Goal: Information Seeking & Learning: Learn about a topic

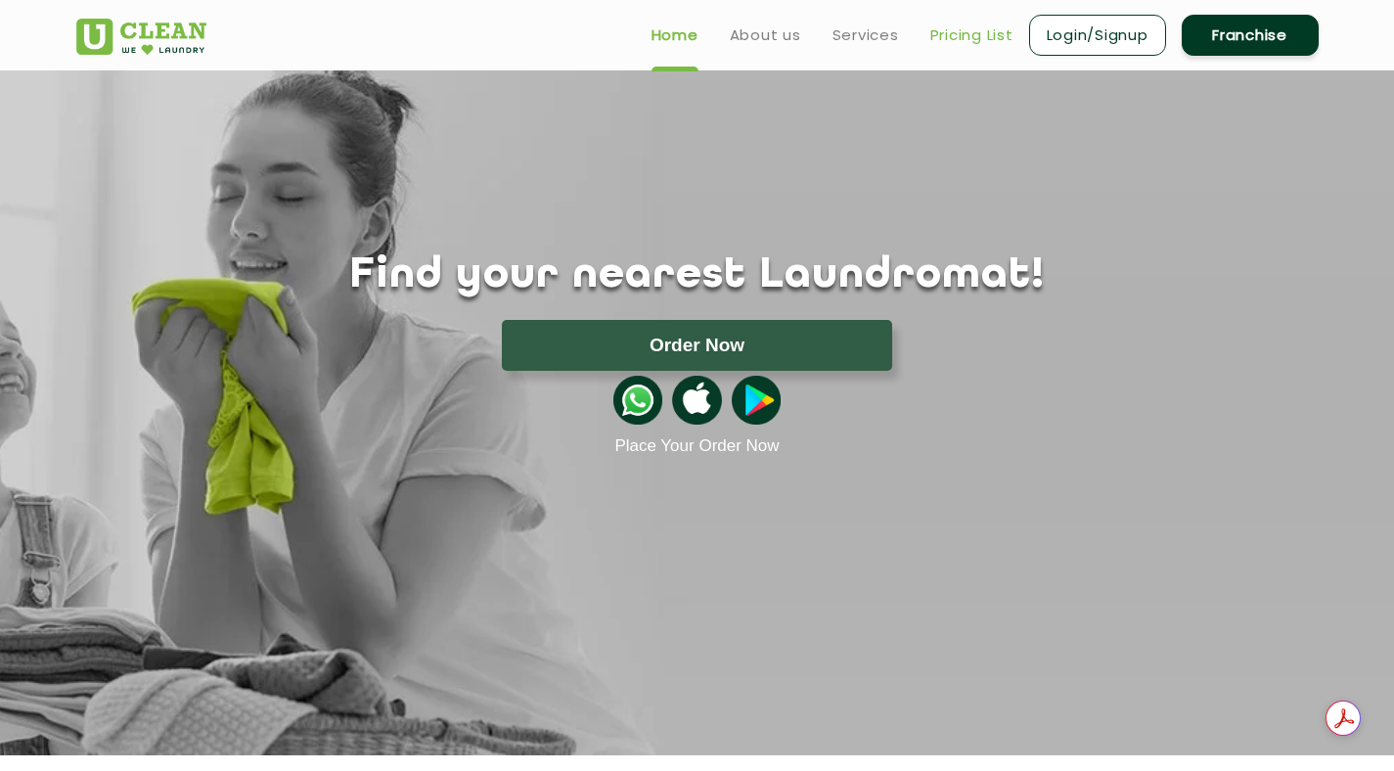
click at [1000, 27] on link "Pricing List" at bounding box center [971, 34] width 83 height 23
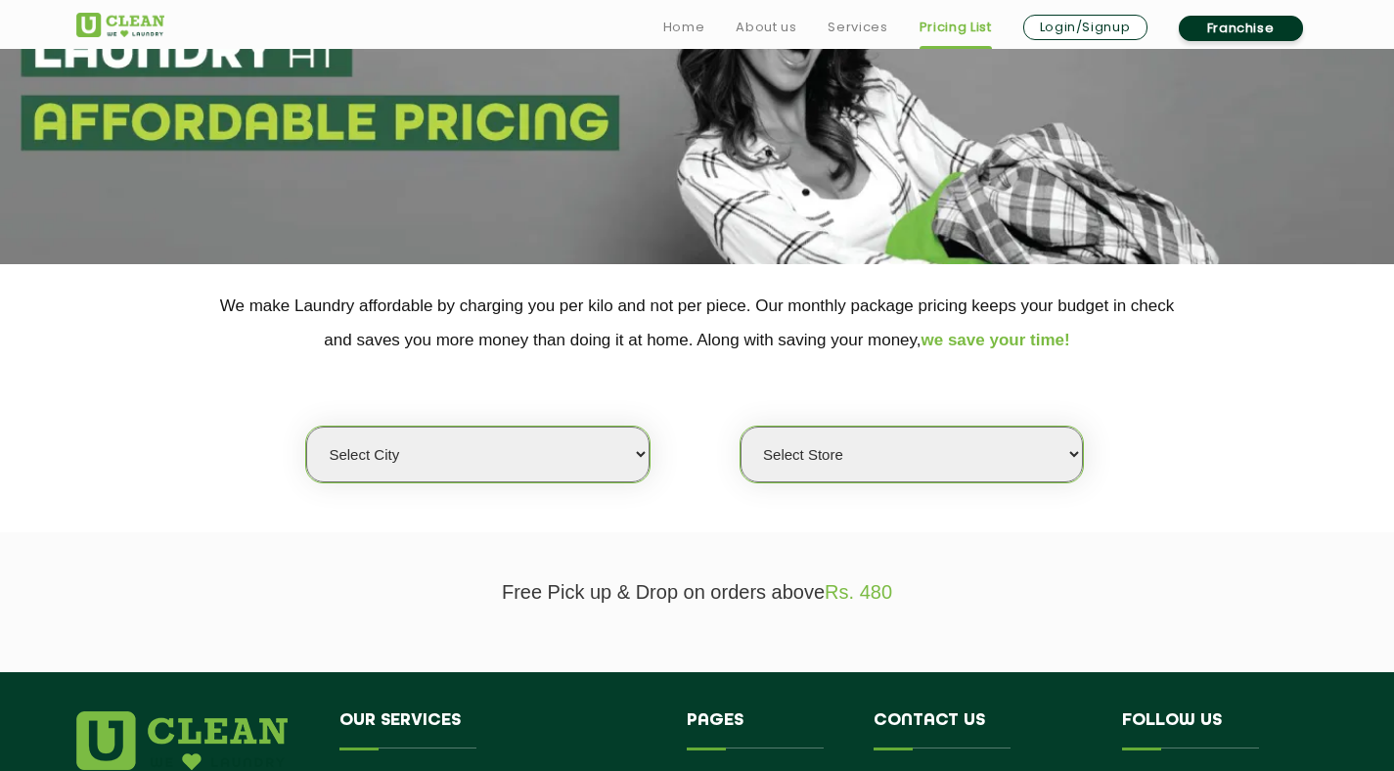
scroll to position [236, 0]
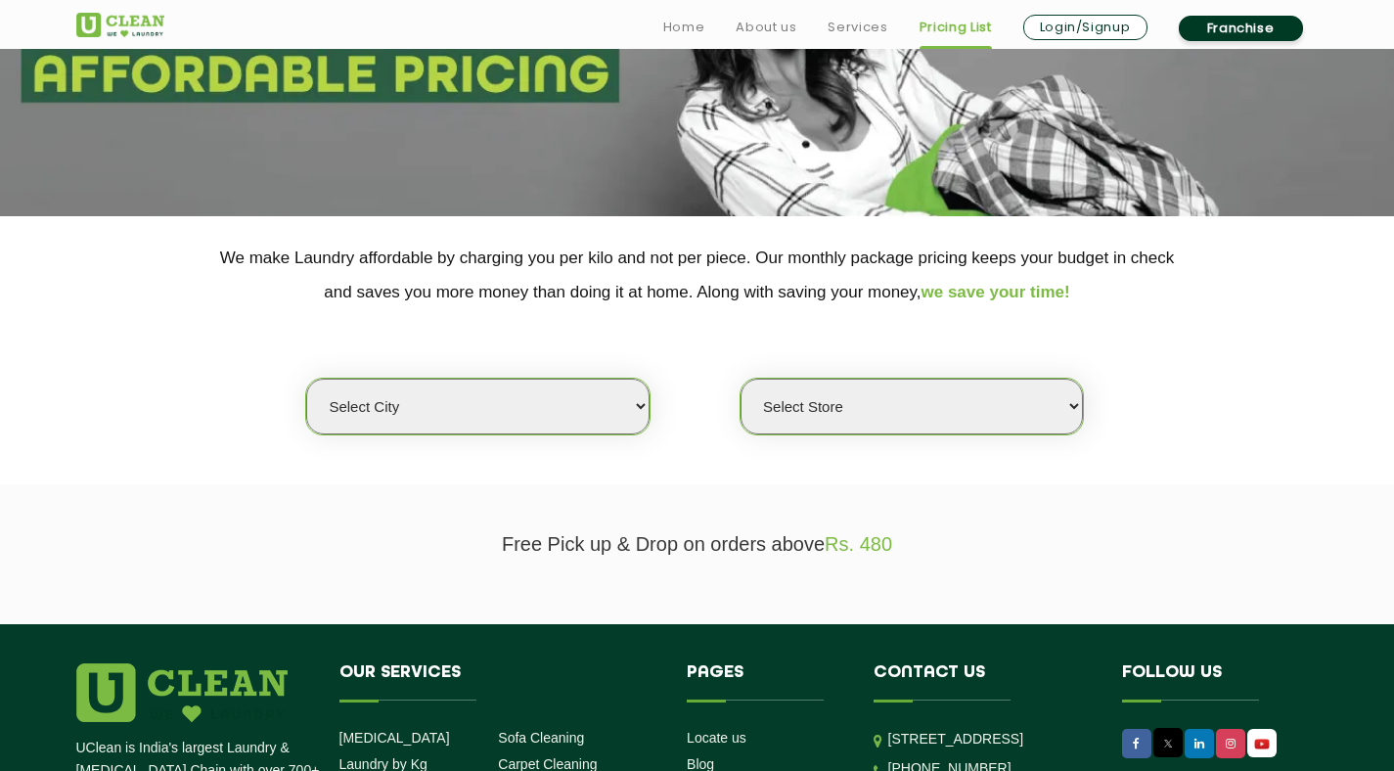
click at [530, 398] on select "Select city [GEOGRAPHIC_DATA] [GEOGRAPHIC_DATA] [GEOGRAPHIC_DATA] [GEOGRAPHIC_D…" at bounding box center [477, 407] width 342 height 56
select select "6"
click at [306, 379] on select "Select city [GEOGRAPHIC_DATA] [GEOGRAPHIC_DATA] [GEOGRAPHIC_DATA] [GEOGRAPHIC_D…" at bounding box center [477, 407] width 342 height 56
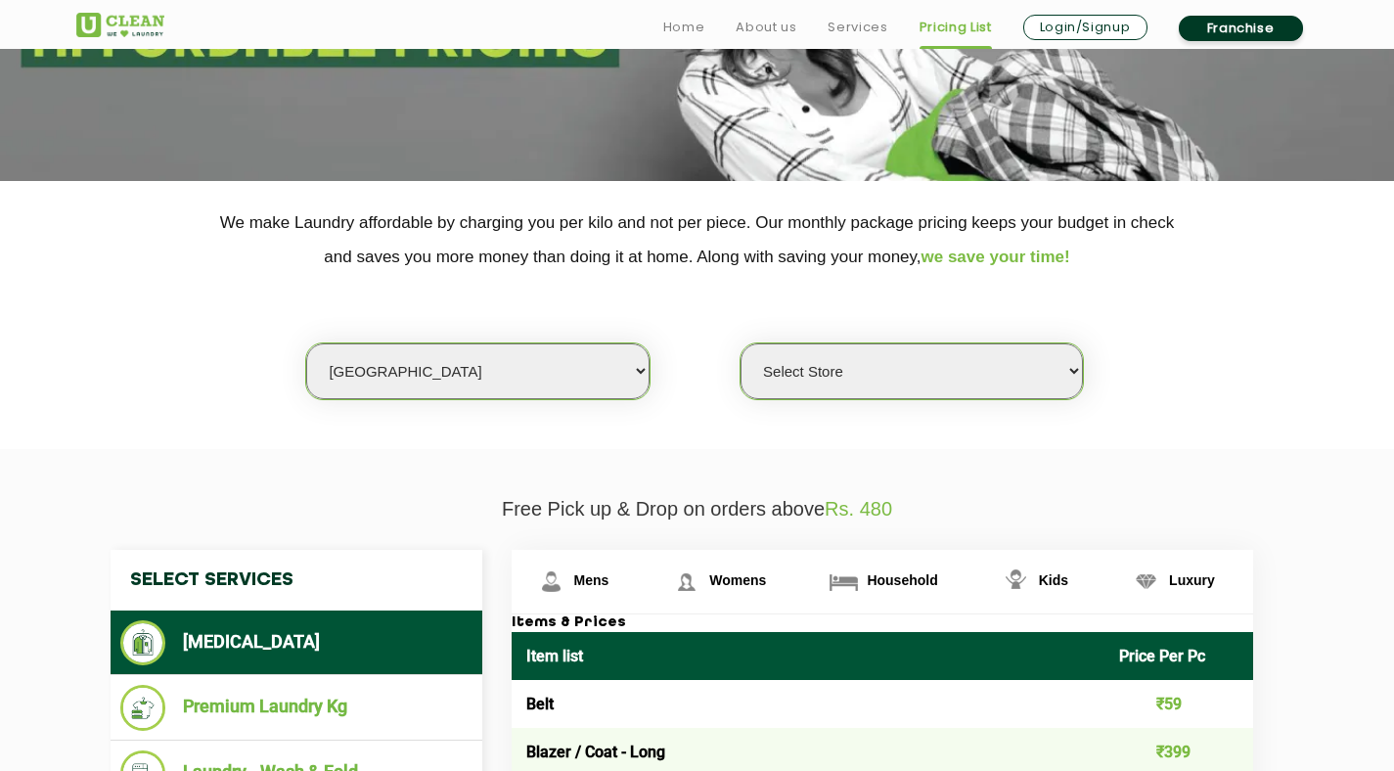
scroll to position [272, 0]
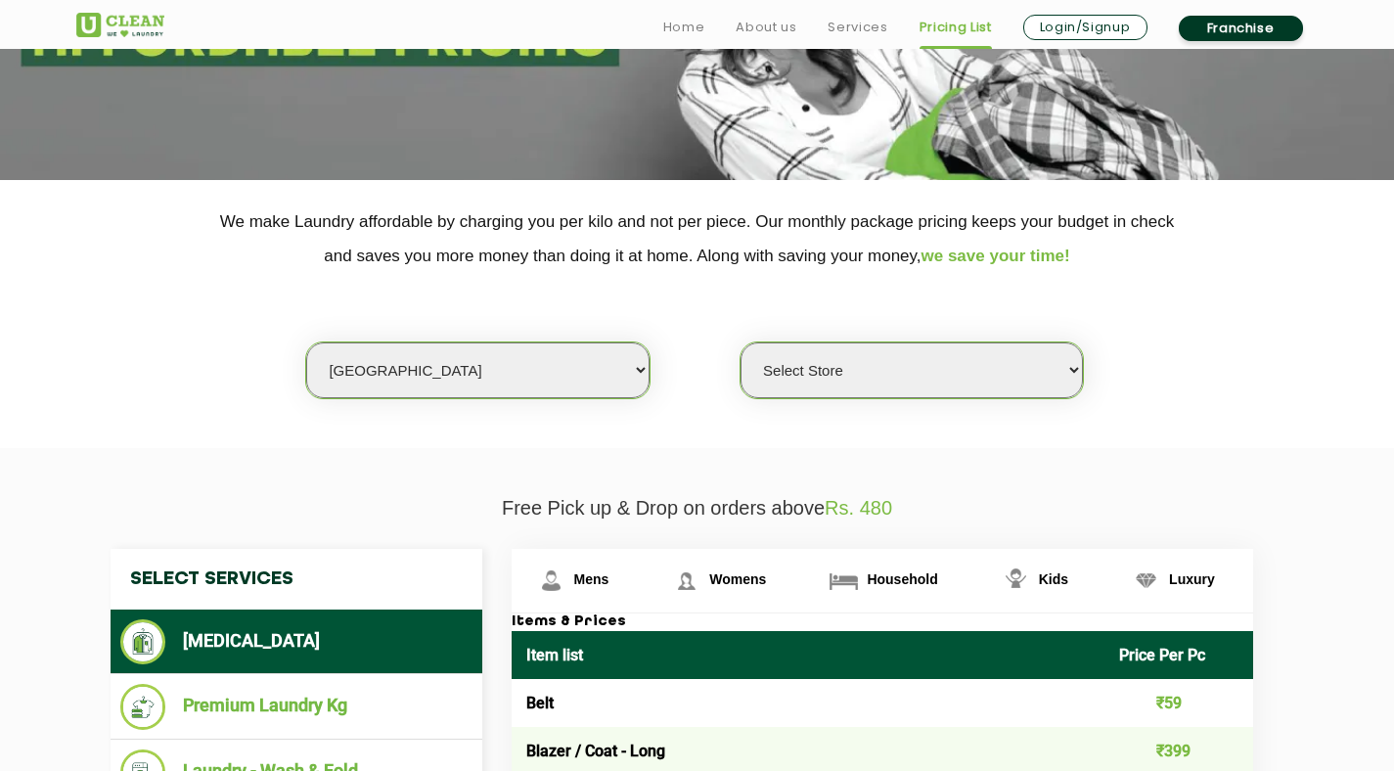
click at [840, 367] on select "Select Store [GEOGRAPHIC_DATA] [GEOGRAPHIC_DATA] UClean KR [GEOGRAPHIC_DATA] [G…" at bounding box center [912, 370] width 342 height 56
select select "316"
click at [741, 342] on select "Select Store [GEOGRAPHIC_DATA] [GEOGRAPHIC_DATA] UClean KR [GEOGRAPHIC_DATA] [G…" at bounding box center [912, 370] width 342 height 56
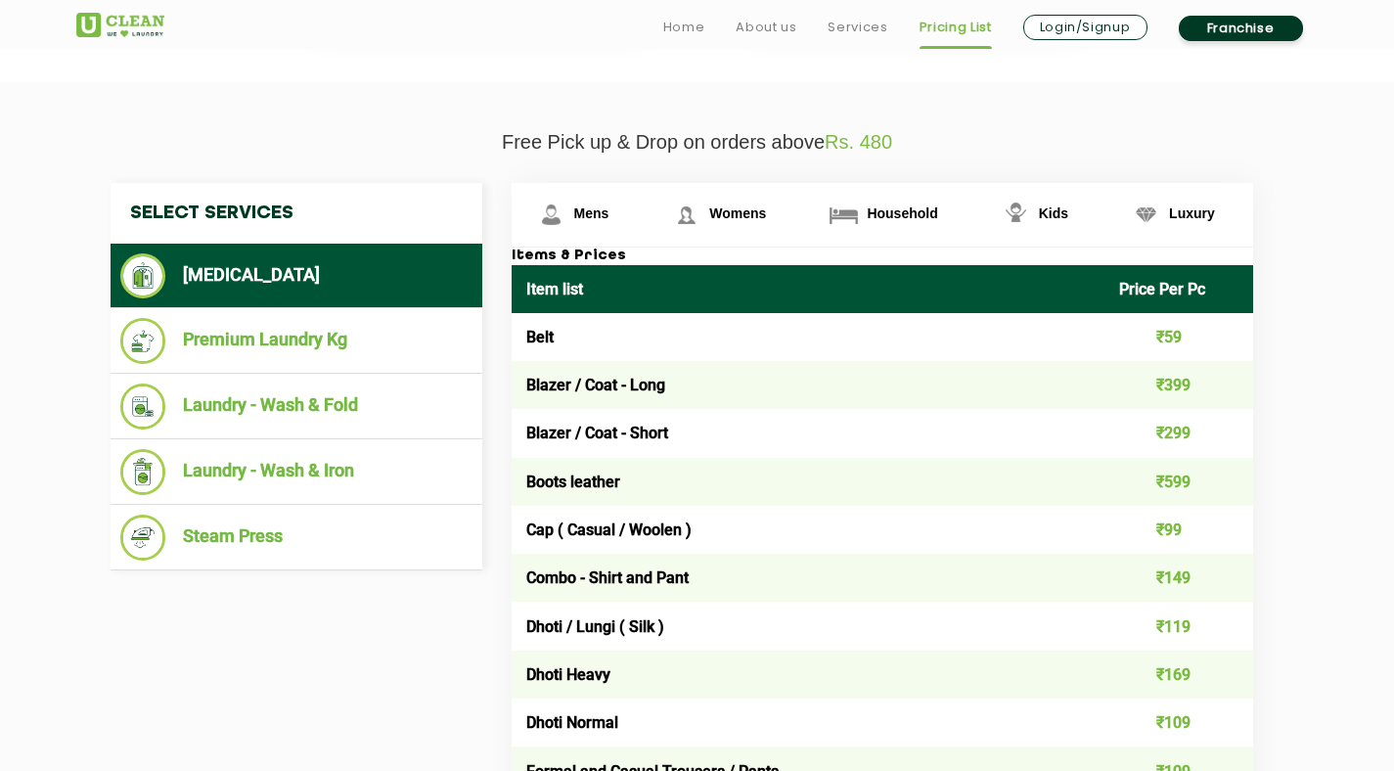
scroll to position [638, 0]
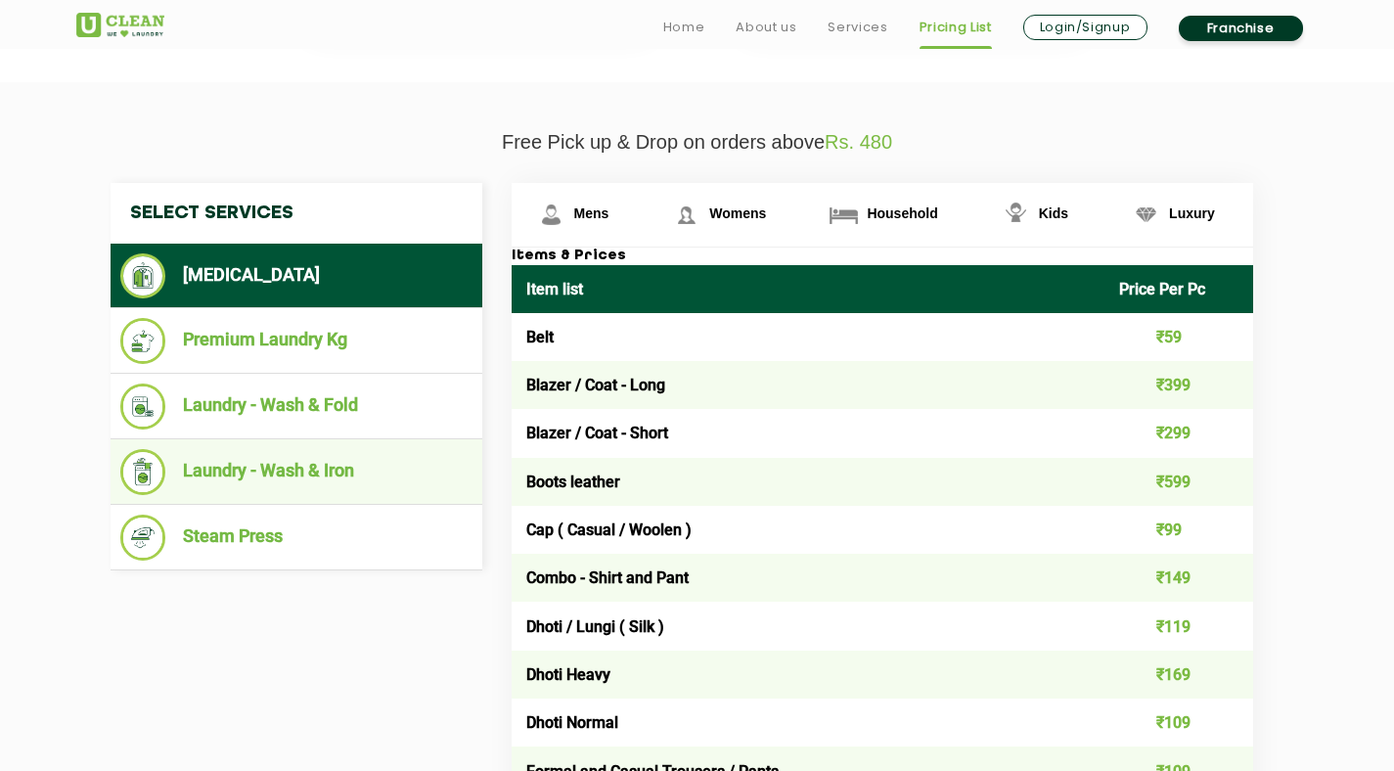
click at [343, 471] on li "Laundry - Wash & Iron" at bounding box center [296, 472] width 352 height 46
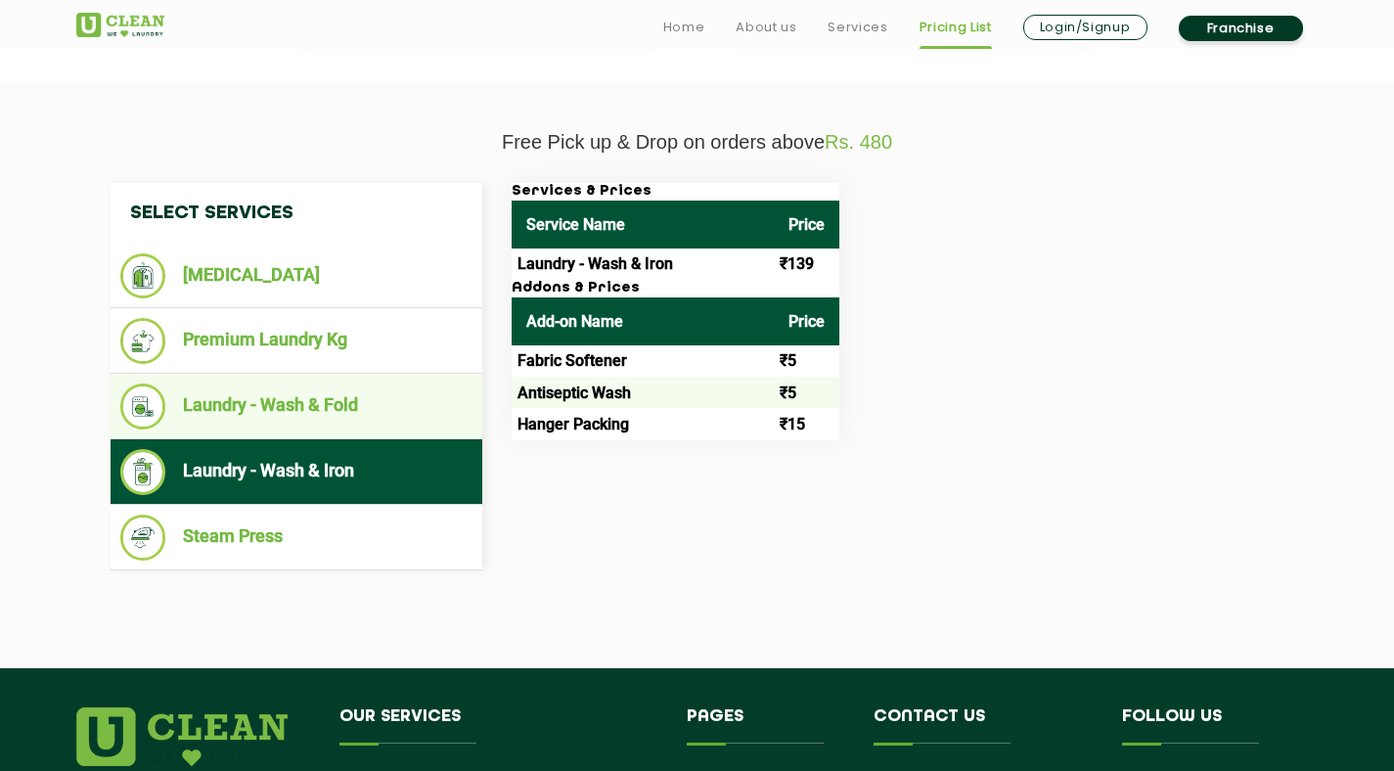
click at [410, 412] on li "Laundry - Wash & Fold" at bounding box center [296, 407] width 352 height 46
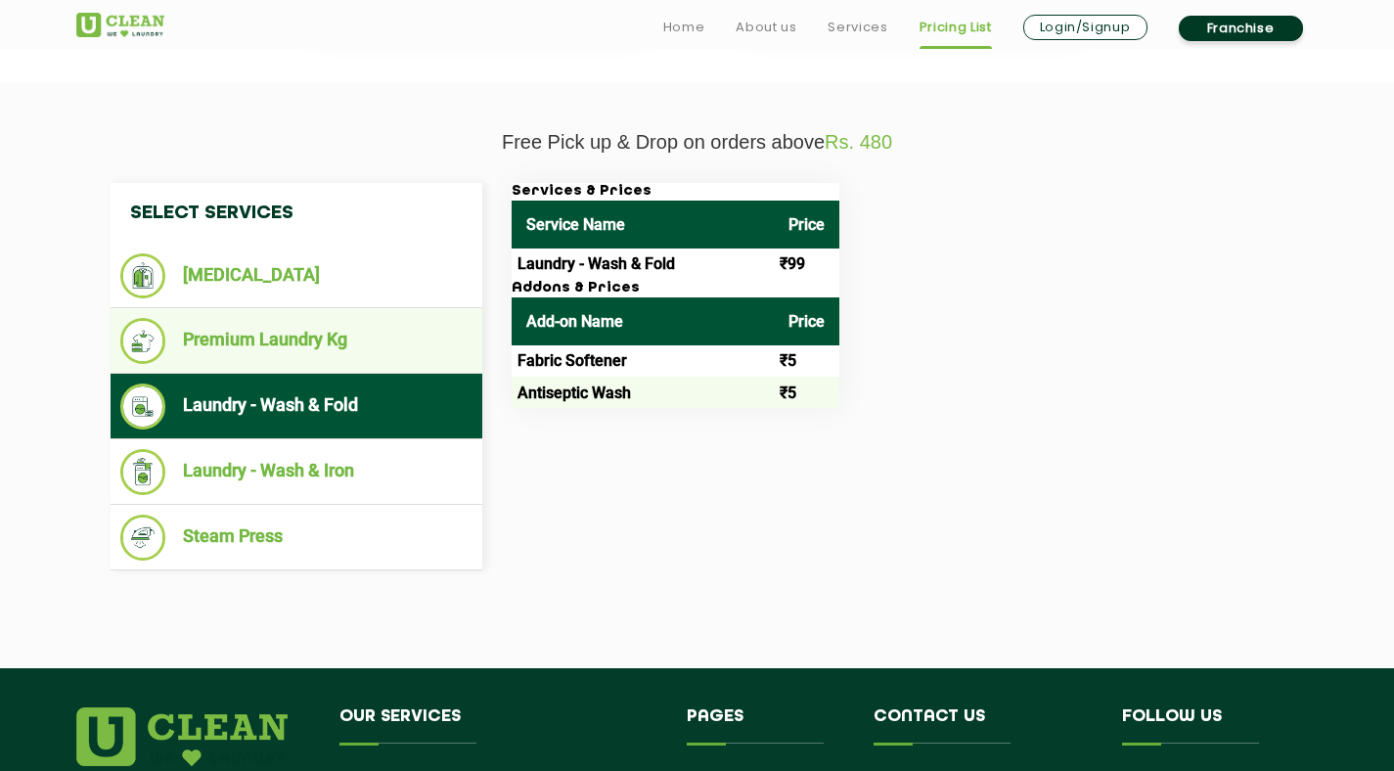
click at [392, 363] on li "Premium Laundry Kg" at bounding box center [296, 341] width 352 height 46
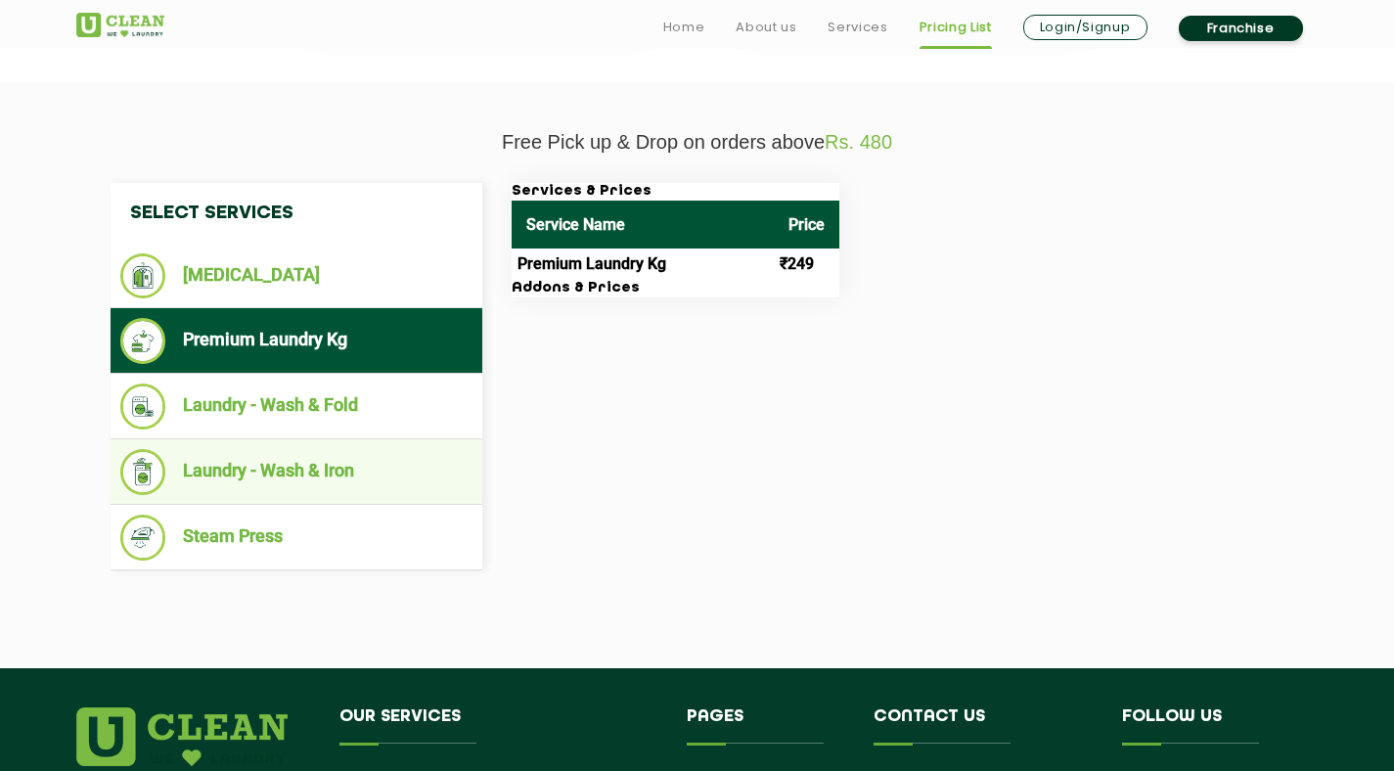
click at [370, 491] on li "Laundry - Wash & Iron" at bounding box center [296, 472] width 352 height 46
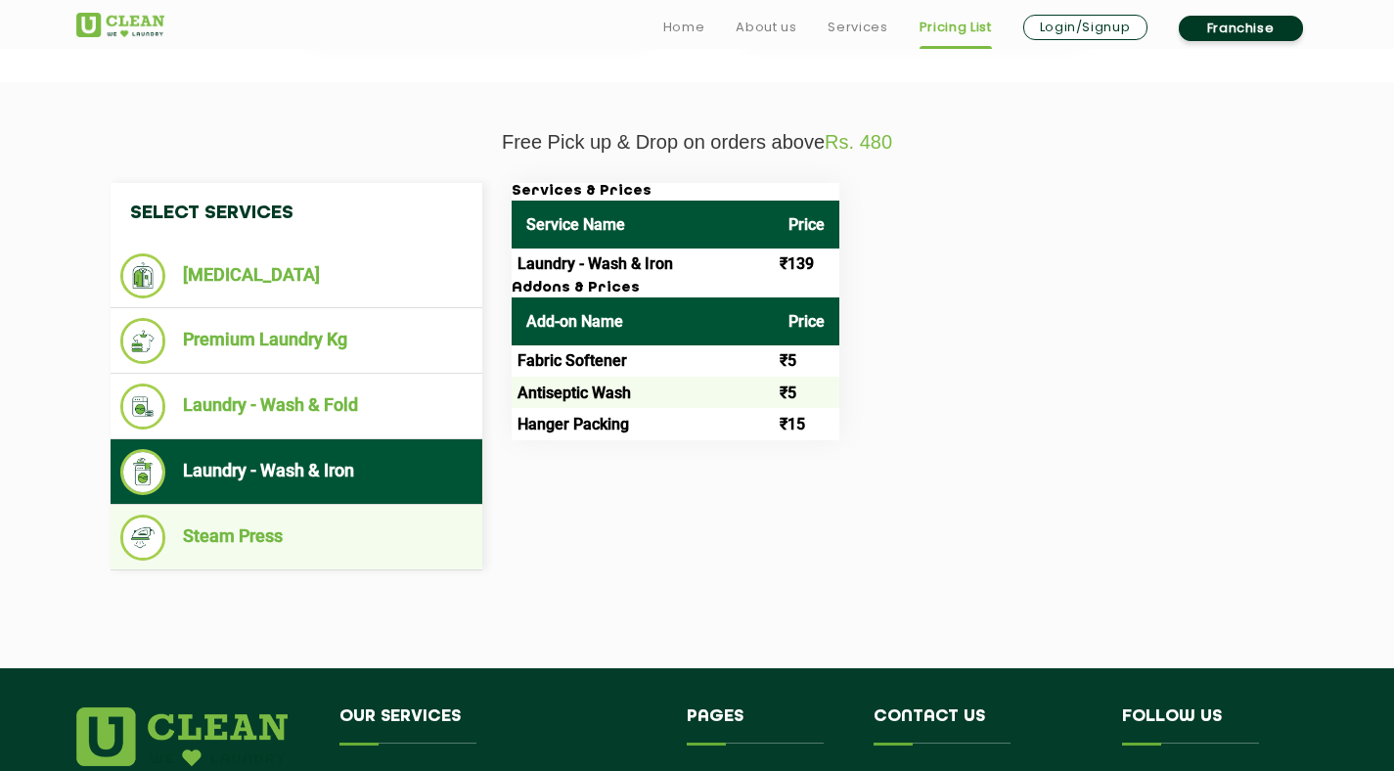
click at [362, 527] on li "Steam Press" at bounding box center [296, 538] width 352 height 46
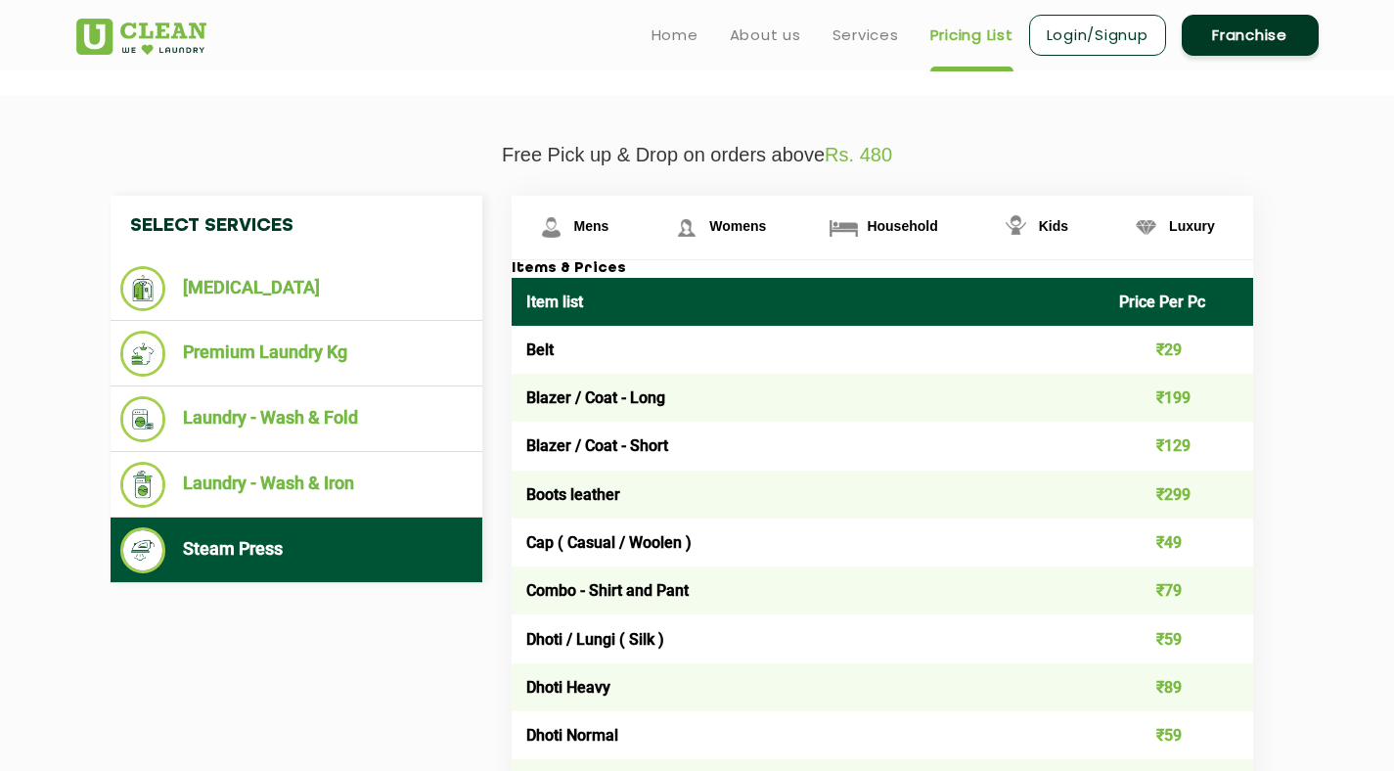
scroll to position [620, 0]
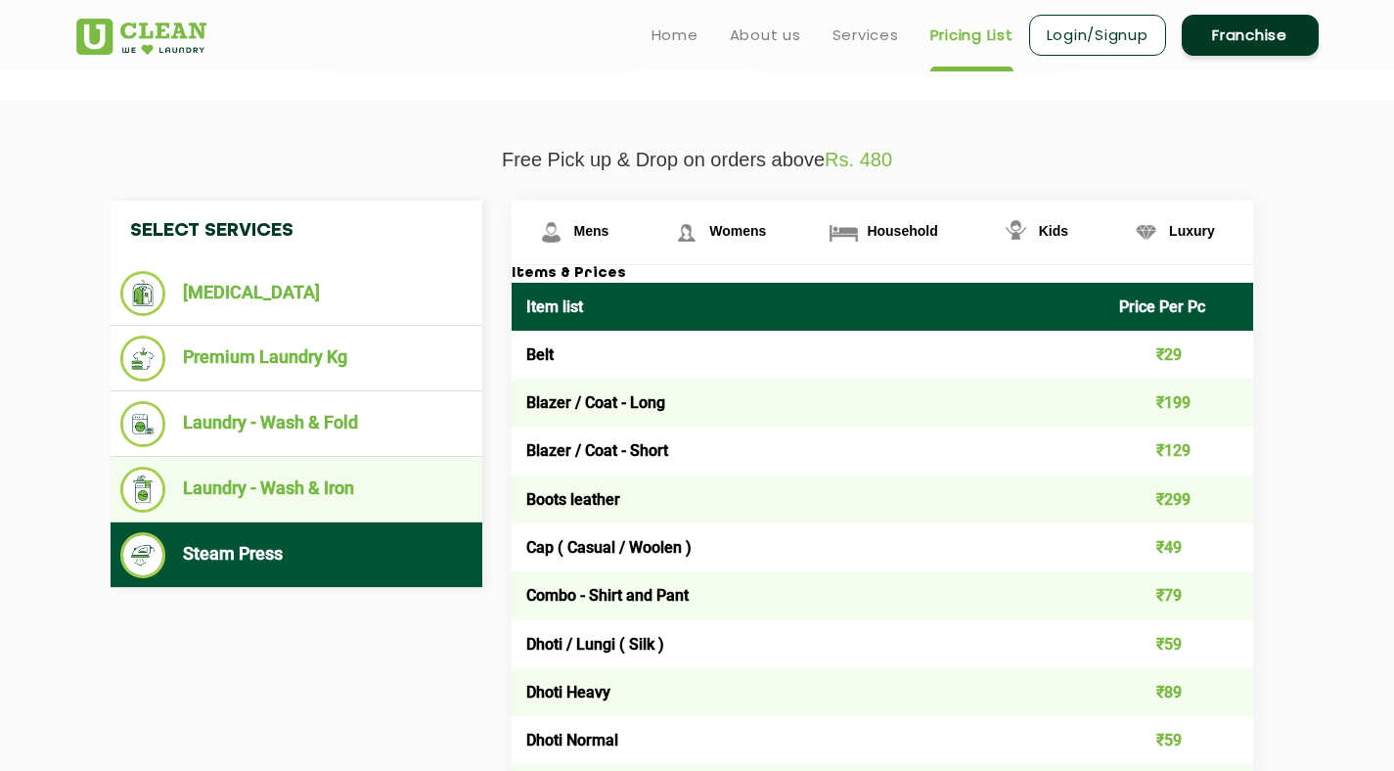
click at [390, 495] on li "Laundry - Wash & Iron" at bounding box center [296, 490] width 352 height 46
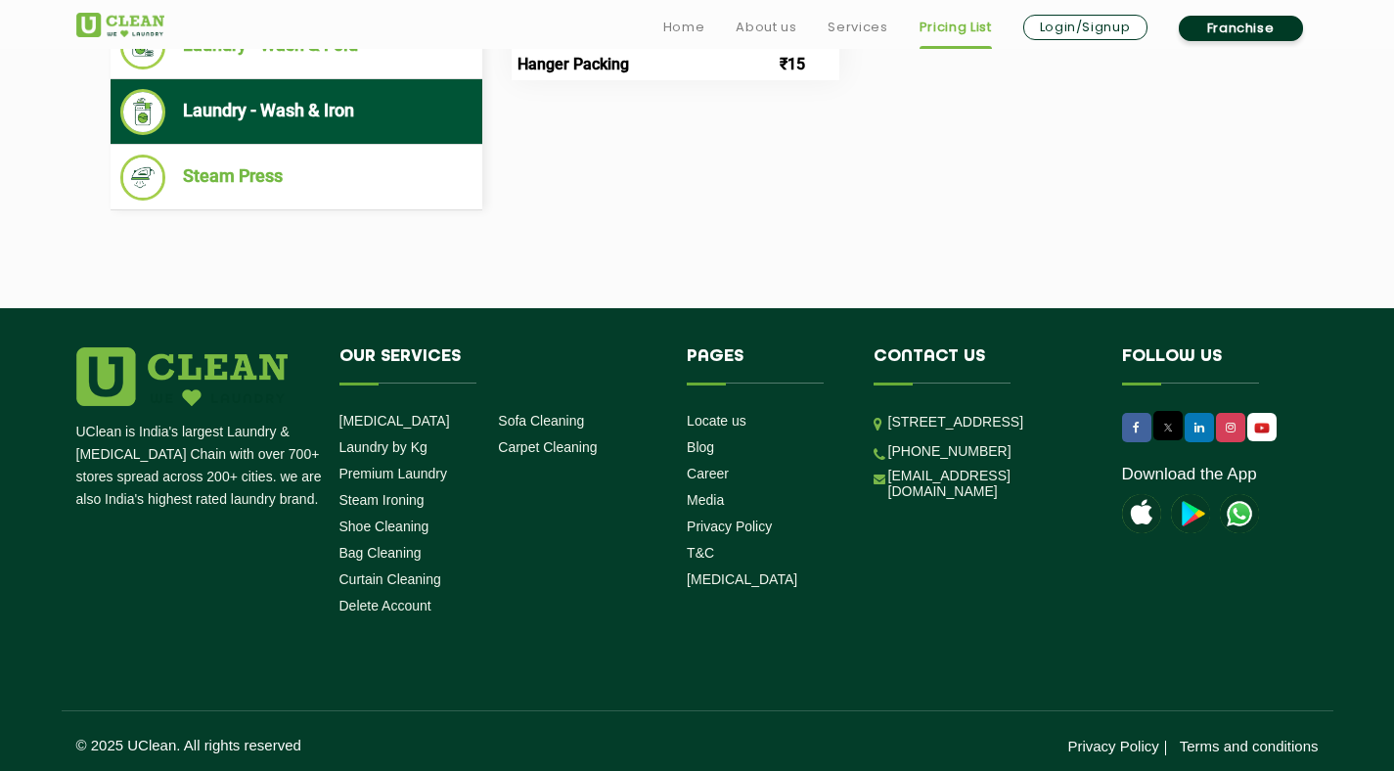
scroll to position [1005, 0]
